Goal: Obtain resource: Download file/media

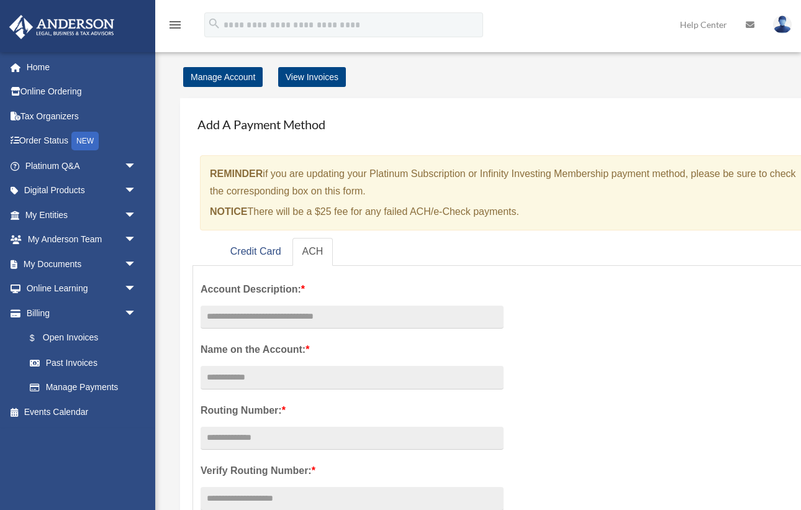
click at [129, 211] on span "arrow_drop_down" at bounding box center [136, 214] width 25 height 25
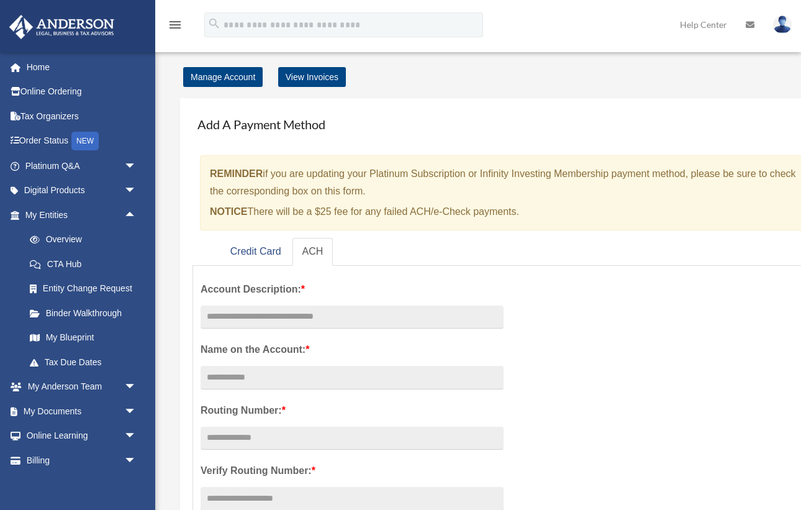
click at [132, 216] on span "arrow_drop_up" at bounding box center [136, 214] width 25 height 25
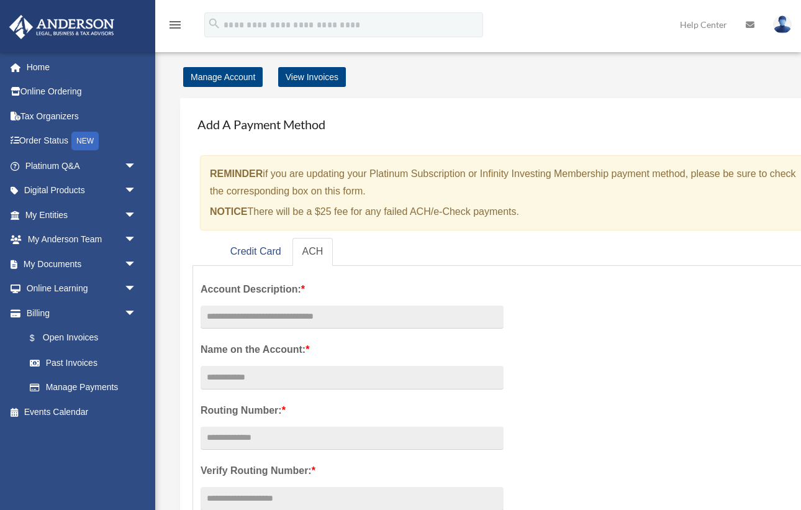
click at [128, 260] on span "arrow_drop_down" at bounding box center [136, 263] width 25 height 25
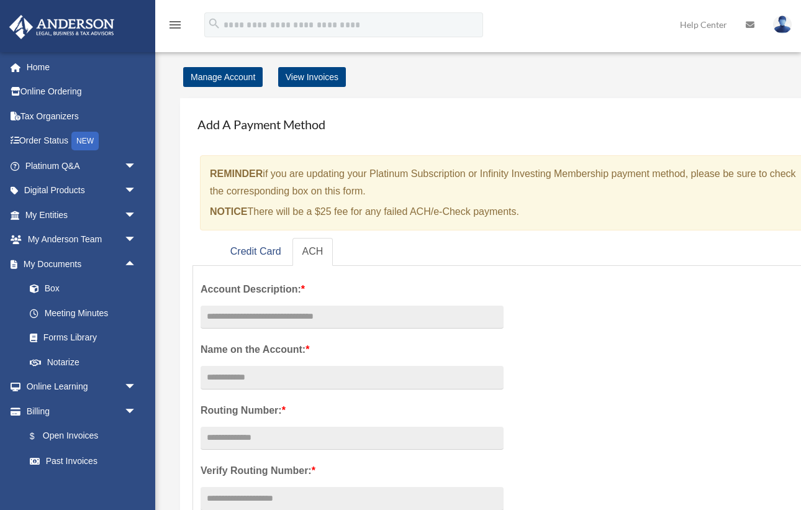
click at [55, 289] on link "Box" at bounding box center [86, 288] width 138 height 25
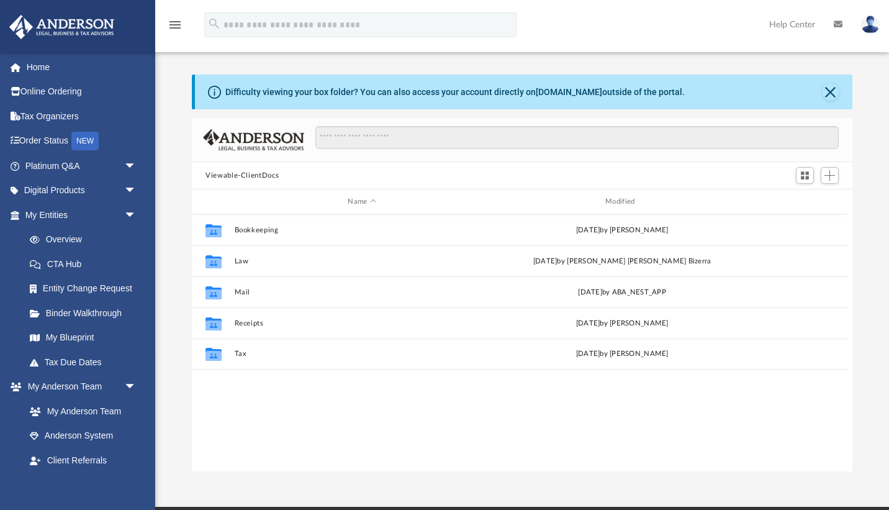
scroll to position [1, 1]
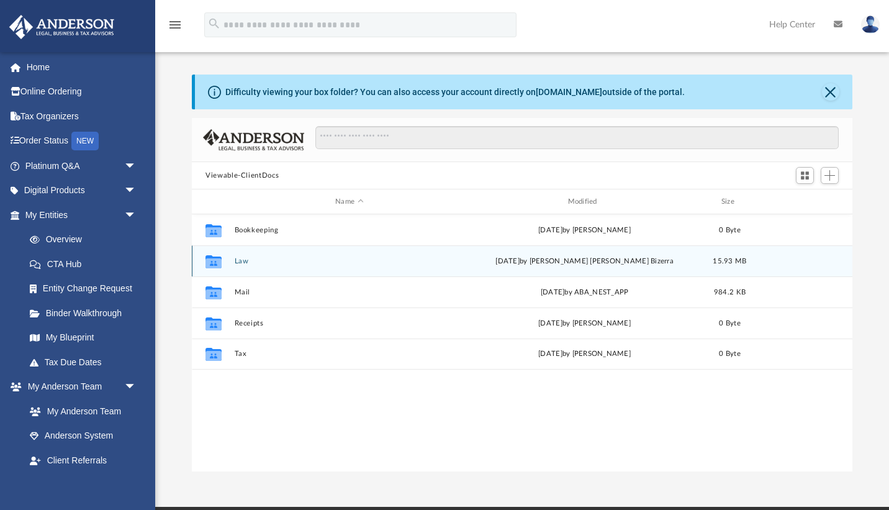
click at [241, 264] on button "Law" at bounding box center [350, 261] width 230 height 8
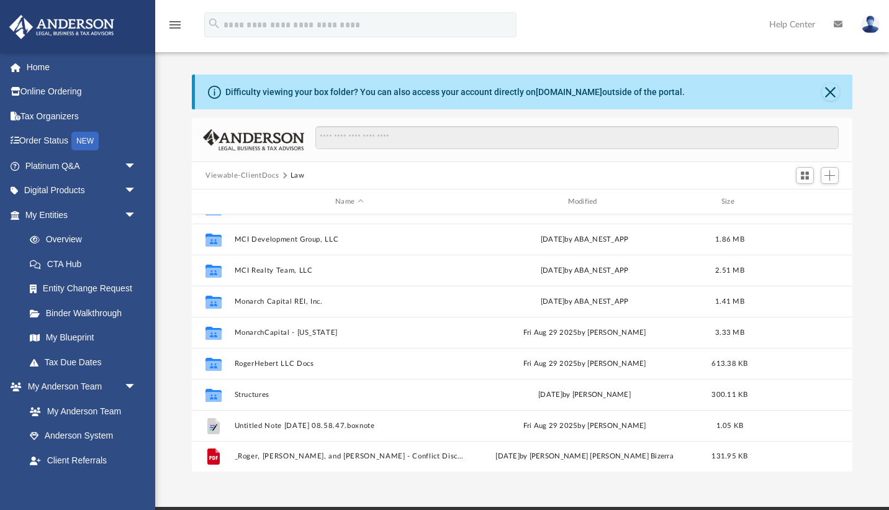
scroll to position [53, 0]
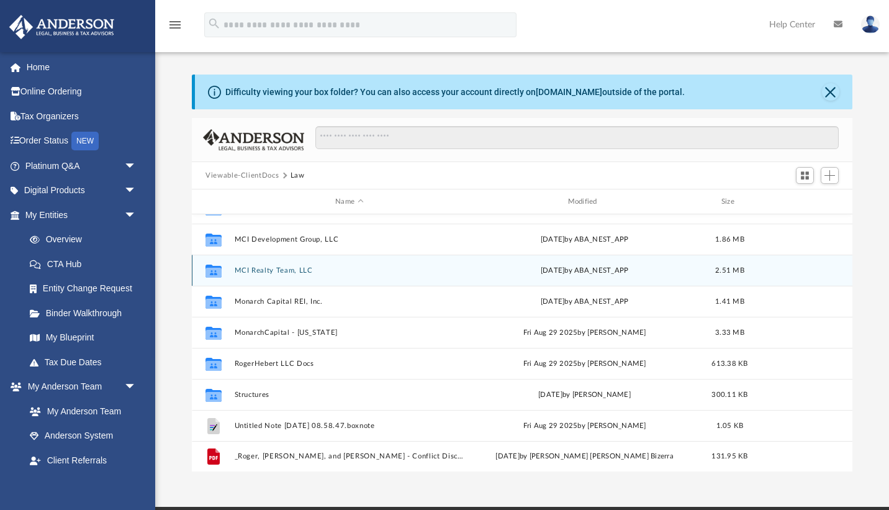
click at [261, 269] on button "MCI Realty Team, LLC" at bounding box center [350, 270] width 230 height 8
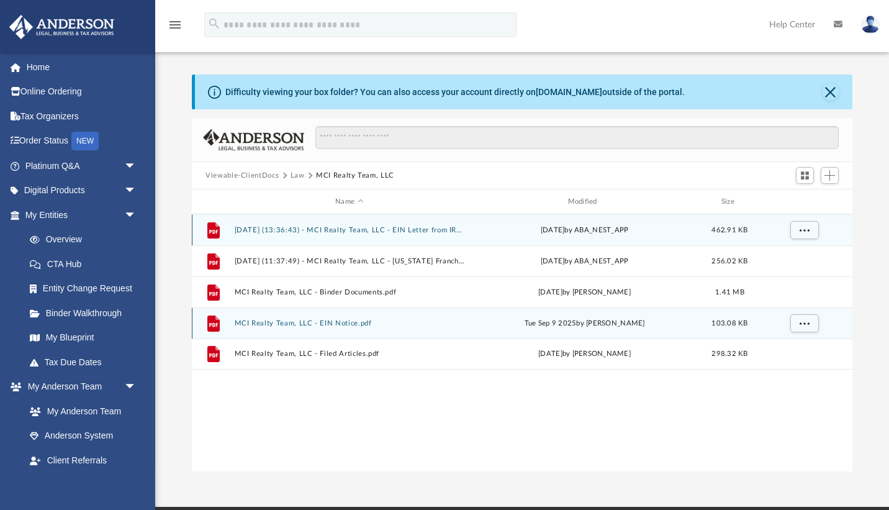
scroll to position [0, 0]
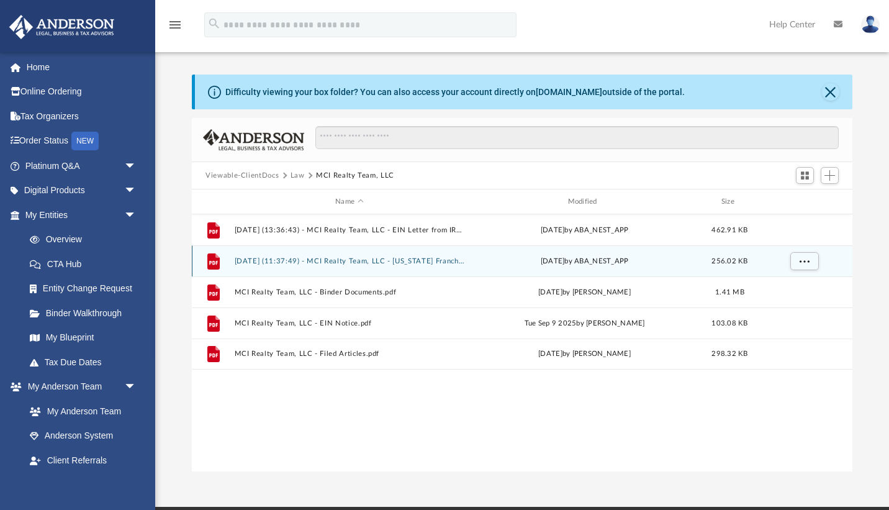
click at [394, 259] on button "2025.10.02 (11:37:49) - MCI Realty Team, LLC - Texas Franchise from Texas Compt…" at bounding box center [350, 261] width 230 height 8
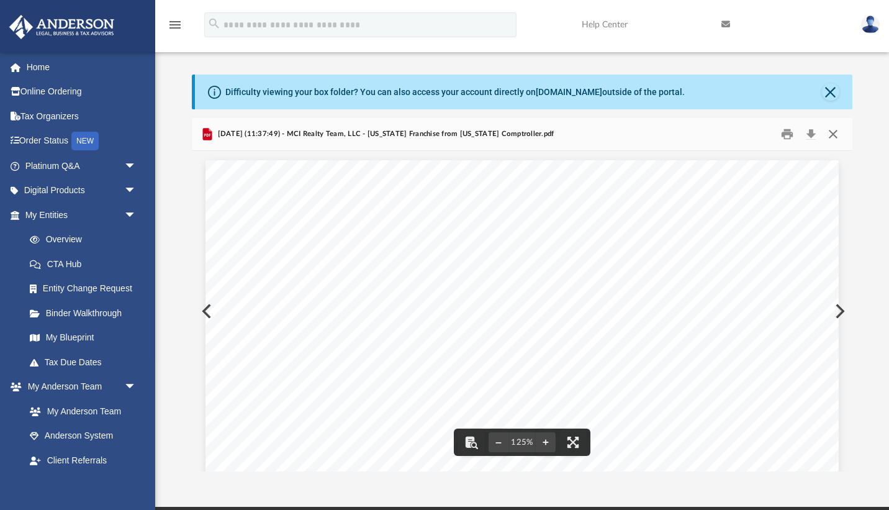
click at [800, 135] on button "Close" at bounding box center [833, 134] width 22 height 19
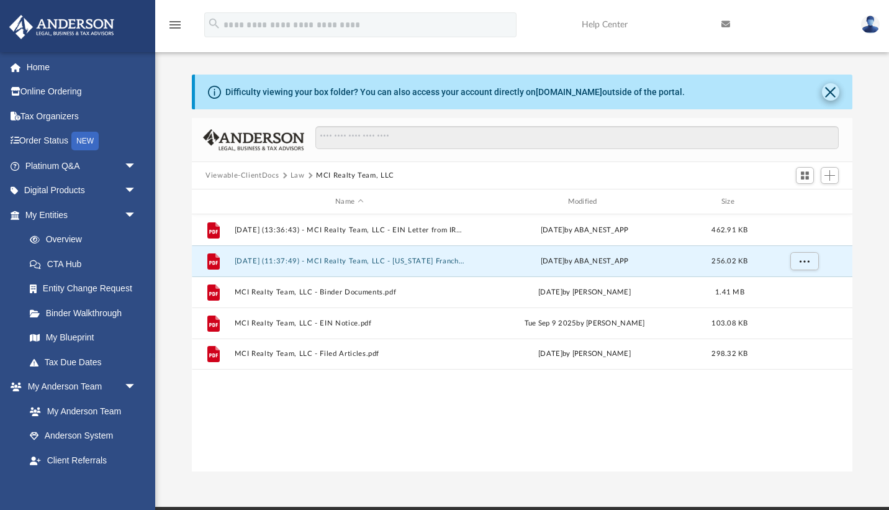
click at [800, 91] on button "Close" at bounding box center [830, 91] width 17 height 17
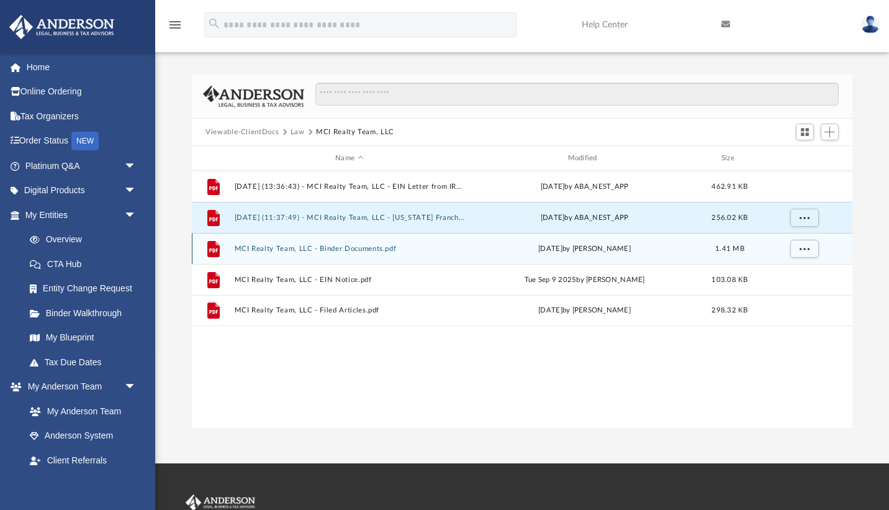
click at [358, 252] on button "MCI Realty Team, LLC - Binder Documents.pdf" at bounding box center [350, 249] width 230 height 8
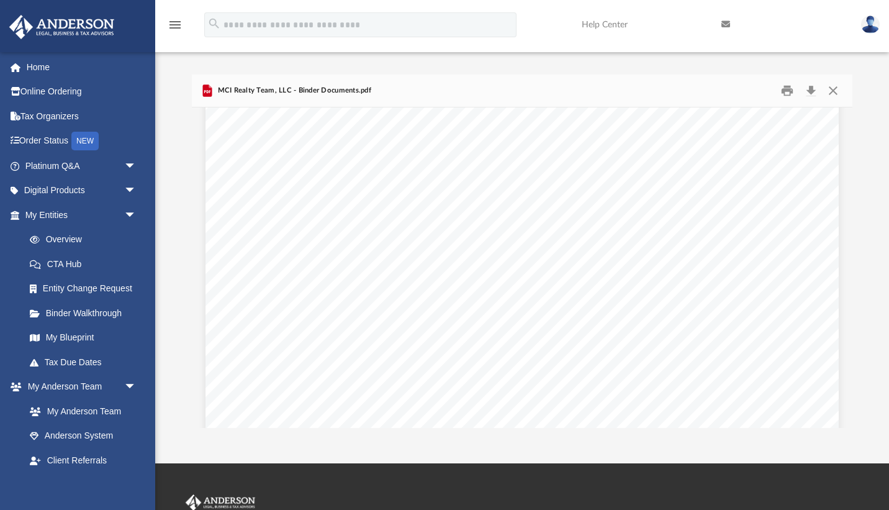
scroll to position [7060, 0]
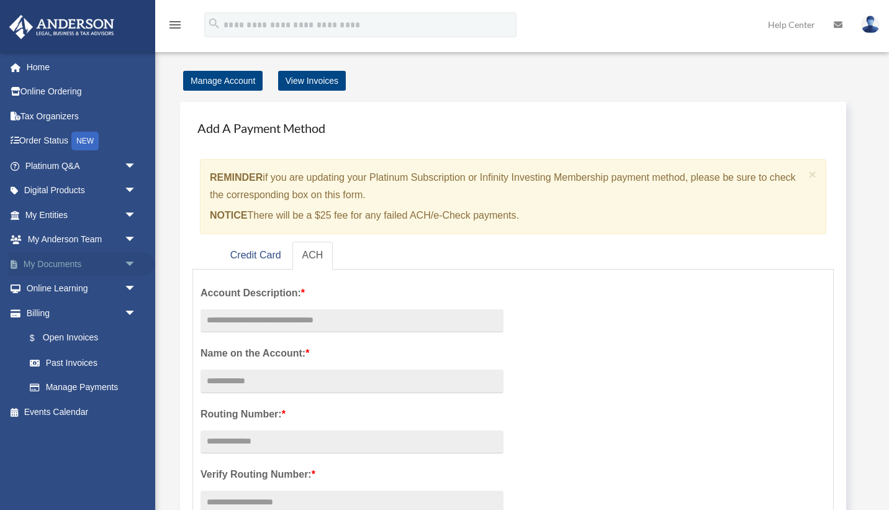
click at [125, 263] on span "arrow_drop_down" at bounding box center [136, 263] width 25 height 25
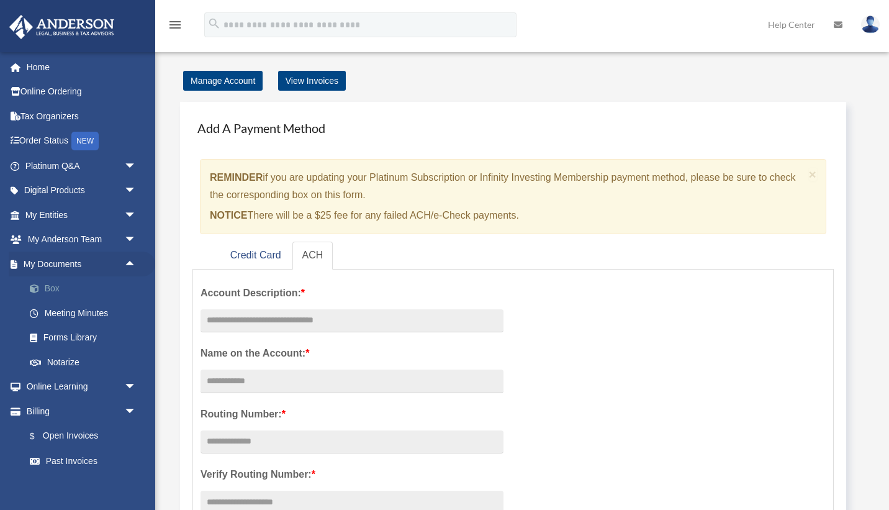
click at [58, 295] on link "Box" at bounding box center [86, 288] width 138 height 25
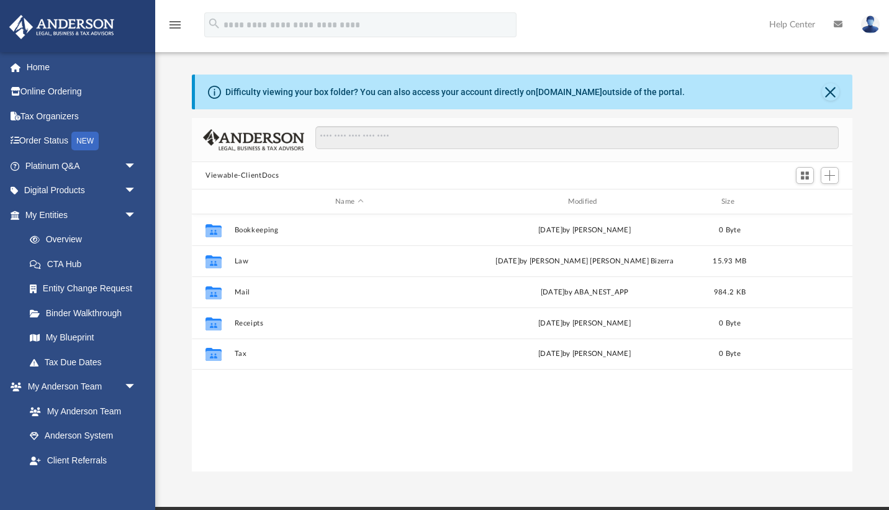
scroll to position [282, 660]
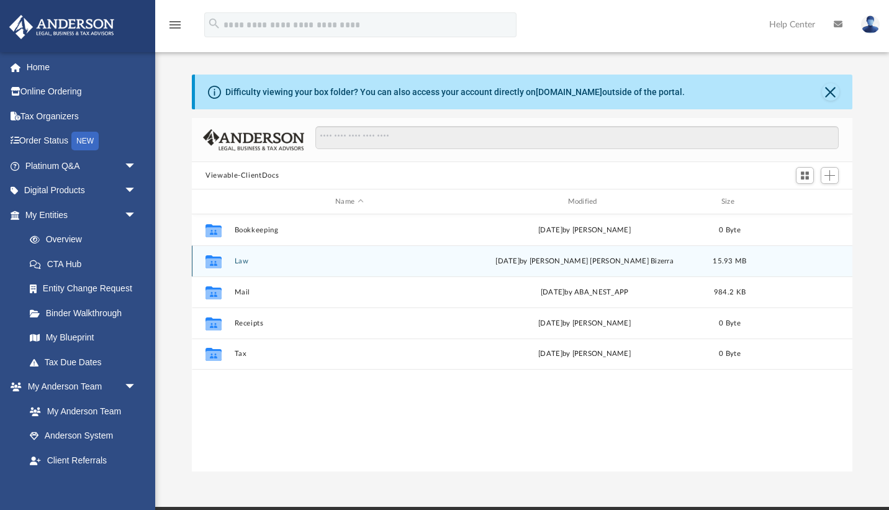
click at [239, 264] on button "Law" at bounding box center [350, 261] width 230 height 8
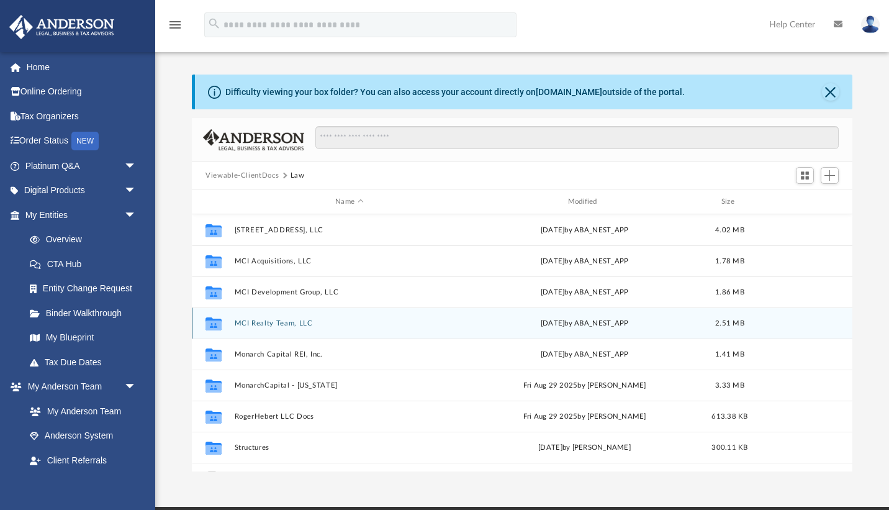
click at [272, 323] on button "MCI Realty Team, LLC" at bounding box center [350, 323] width 230 height 8
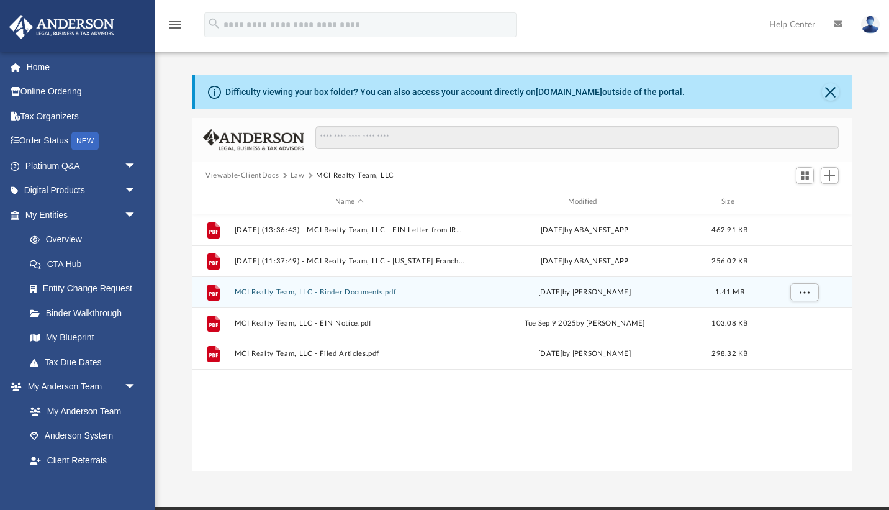
click at [354, 292] on button "MCI Realty Team, LLC - Binder Documents.pdf" at bounding box center [350, 292] width 230 height 8
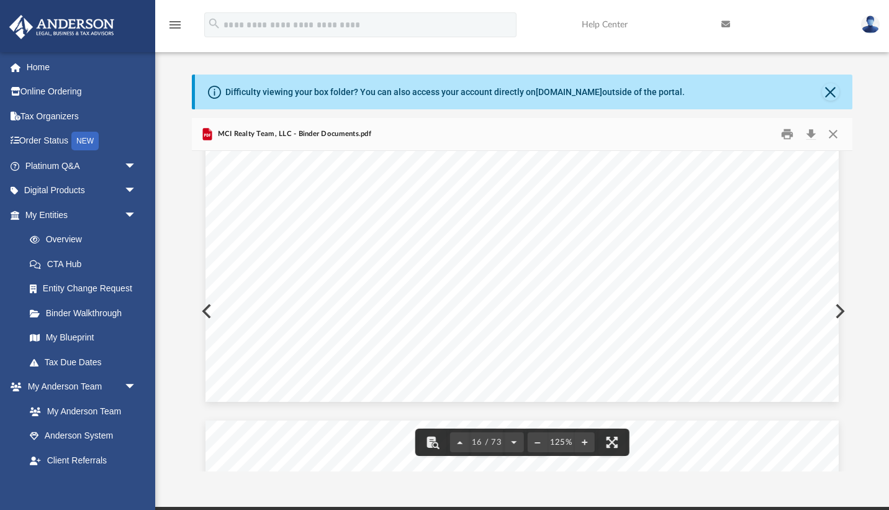
scroll to position [13142, 1]
